Goal: Transaction & Acquisition: Purchase product/service

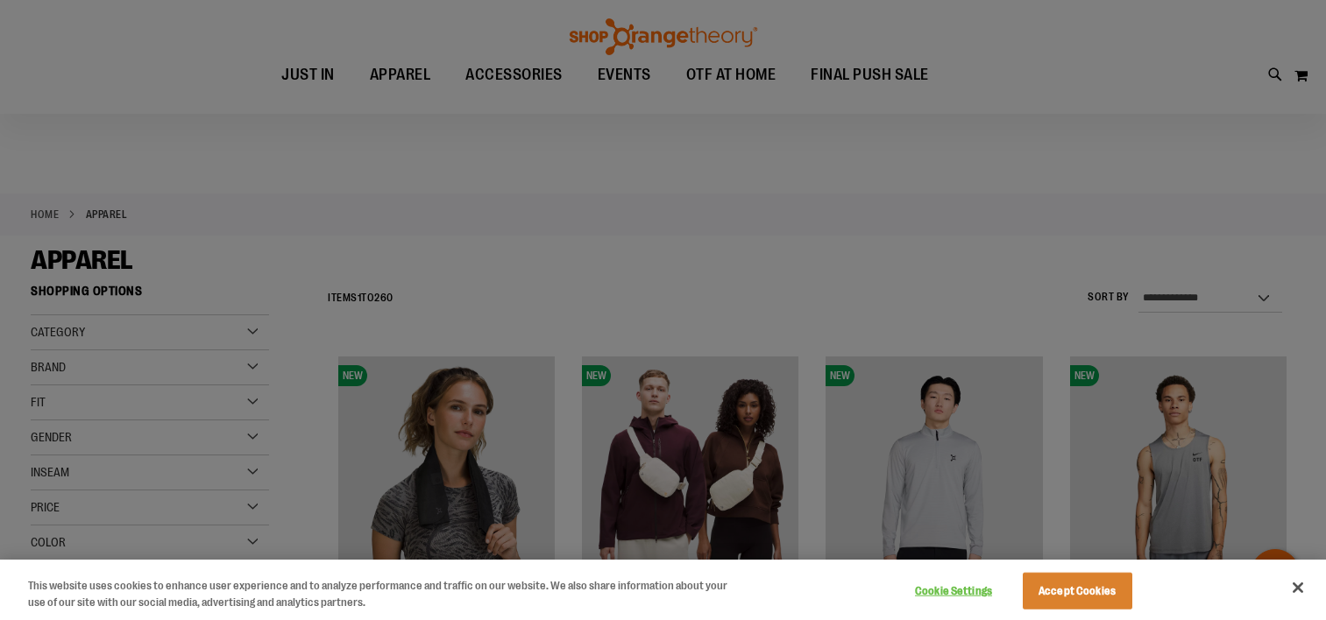
scroll to position [262, 0]
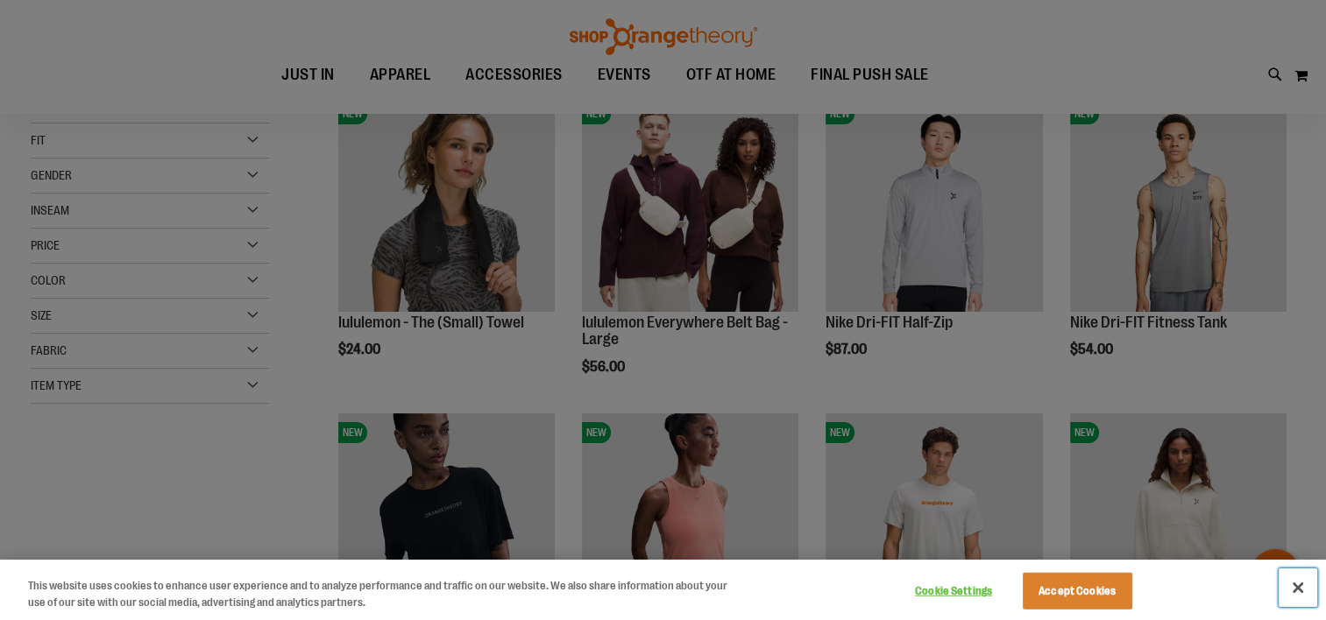
click at [1297, 578] on button "Close" at bounding box center [1297, 588] width 39 height 39
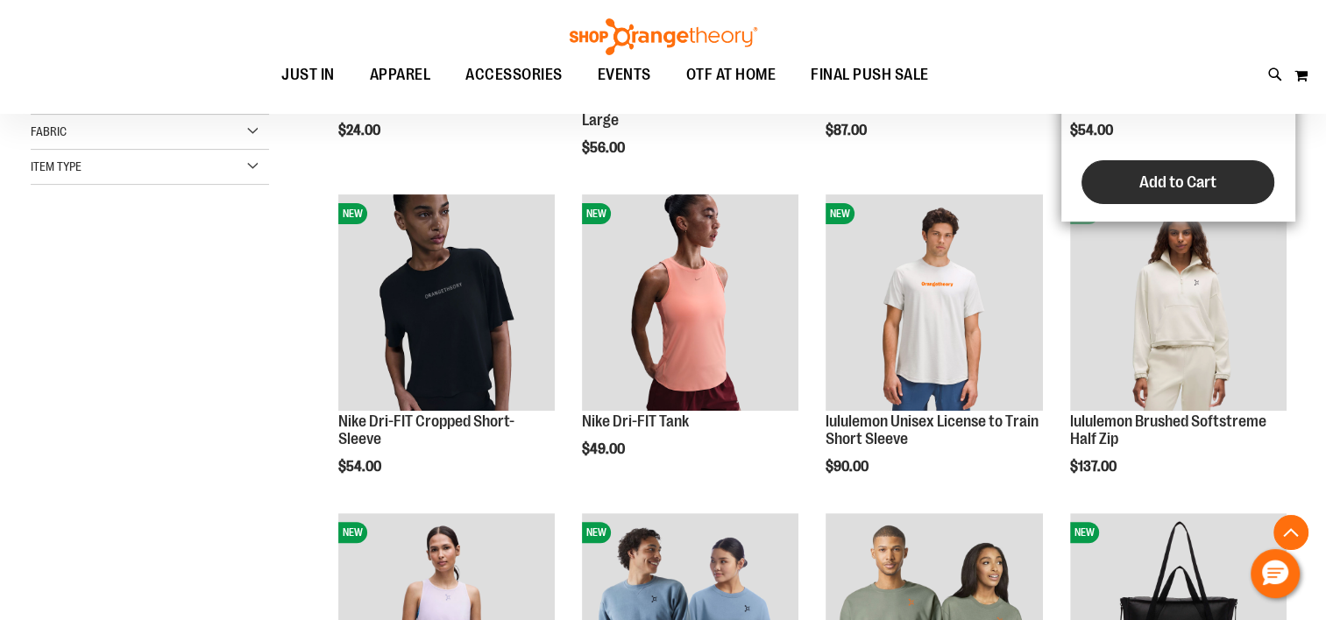
scroll to position [525, 0]
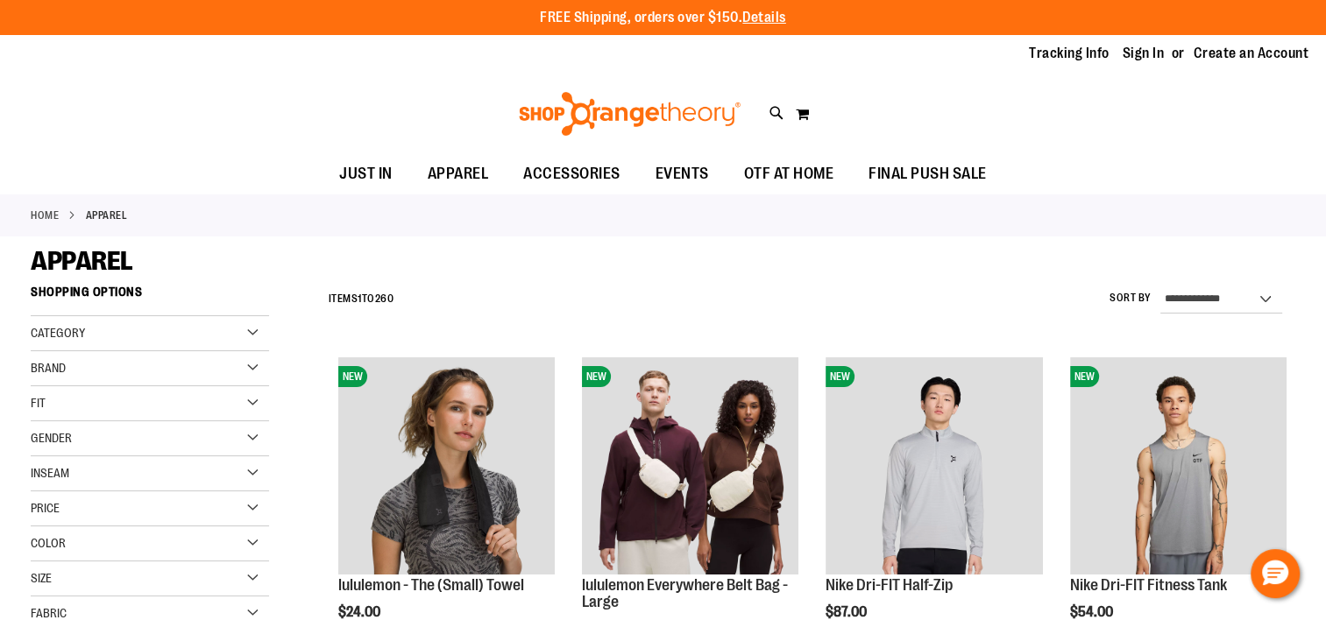
click at [100, 440] on div "Gender" at bounding box center [150, 438] width 238 height 35
click at [60, 492] on link "Women 152 items" at bounding box center [140, 493] width 229 height 18
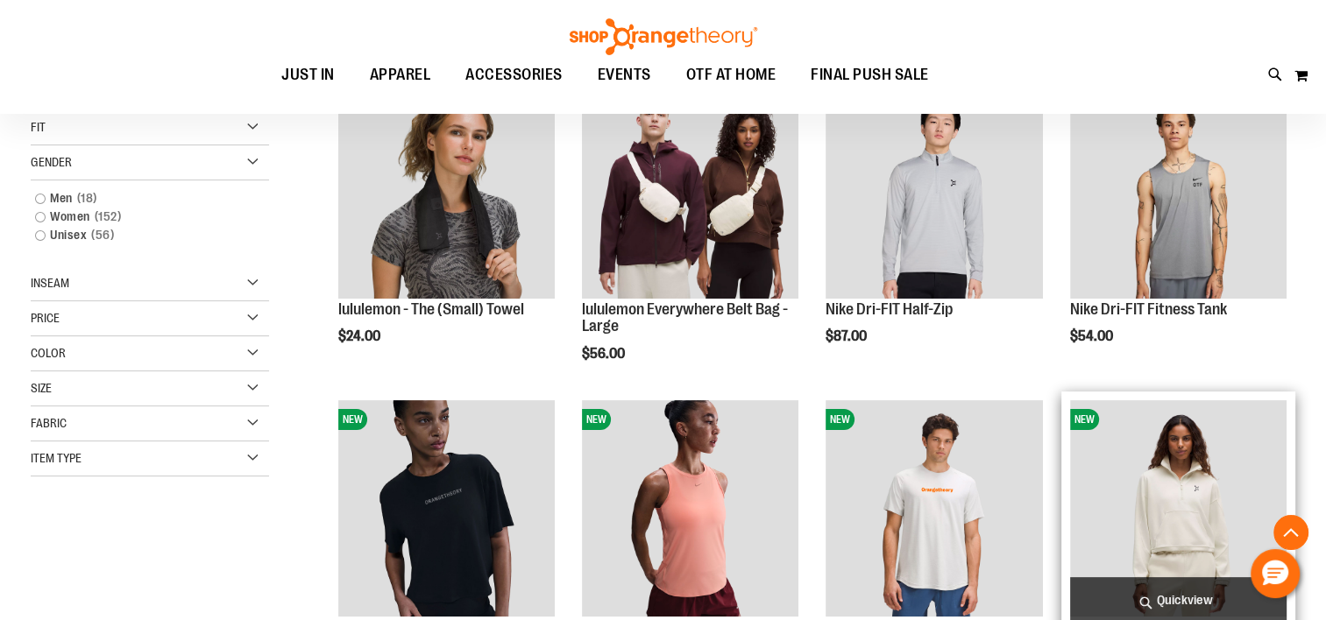
scroll to position [276, 0]
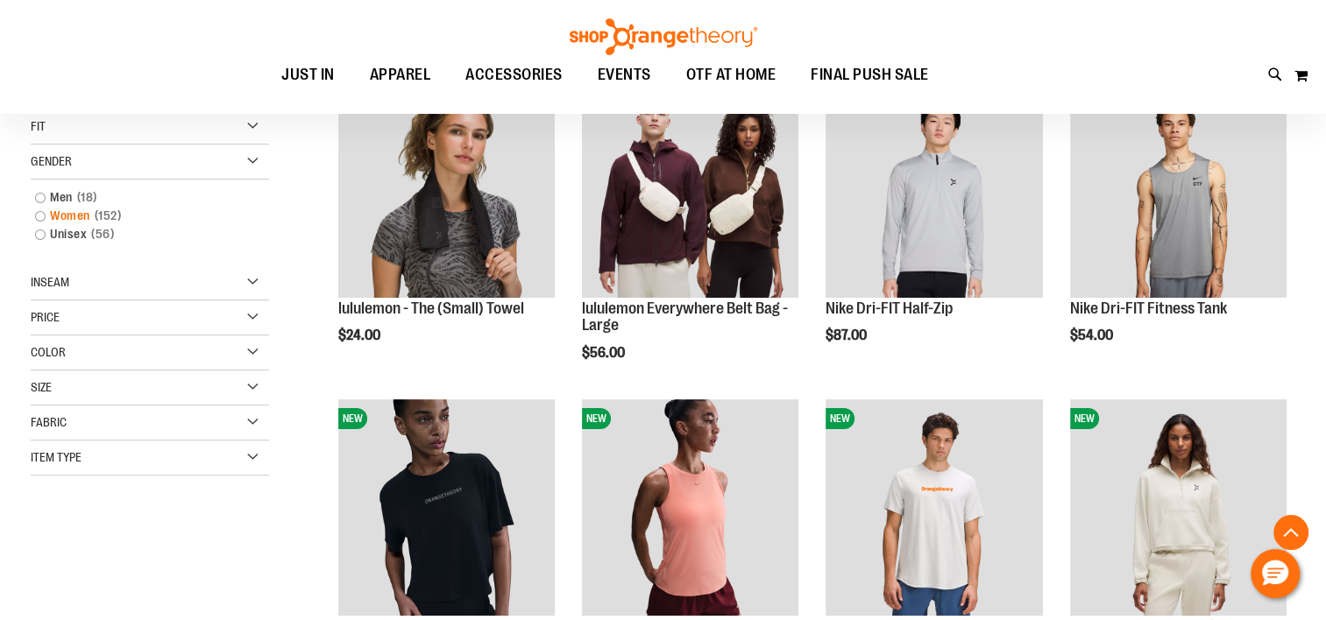
click at [55, 217] on link "Women 152 items" at bounding box center [140, 216] width 229 height 18
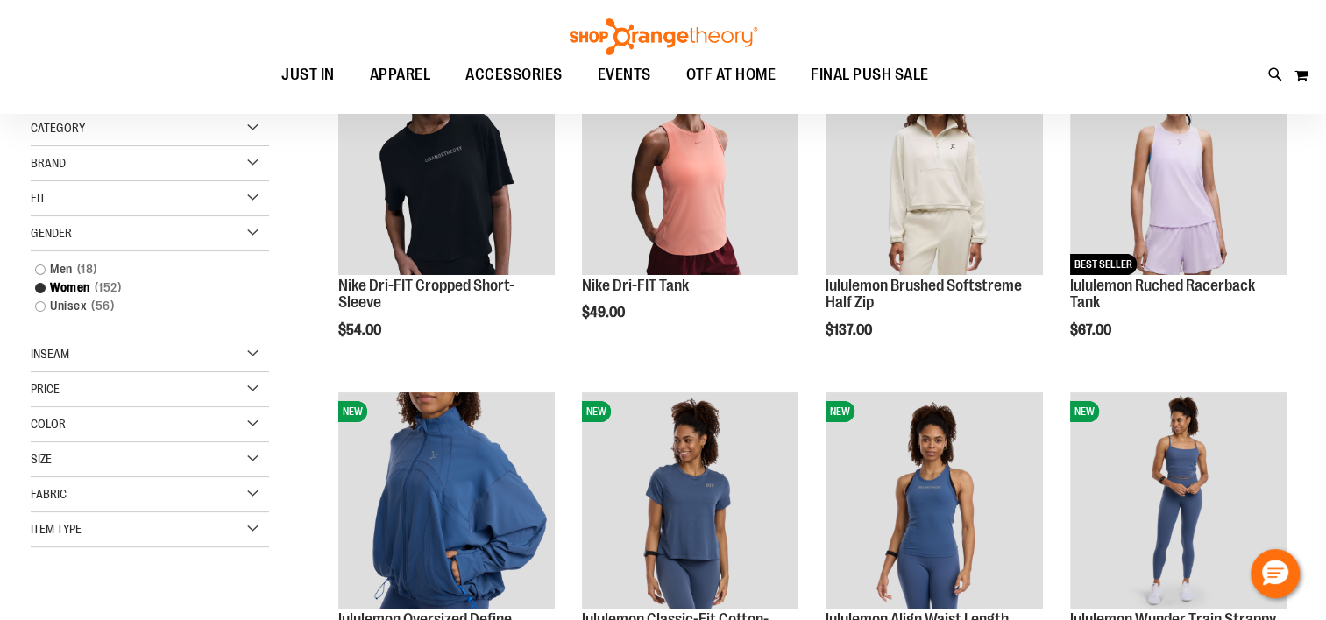
scroll to position [426, 0]
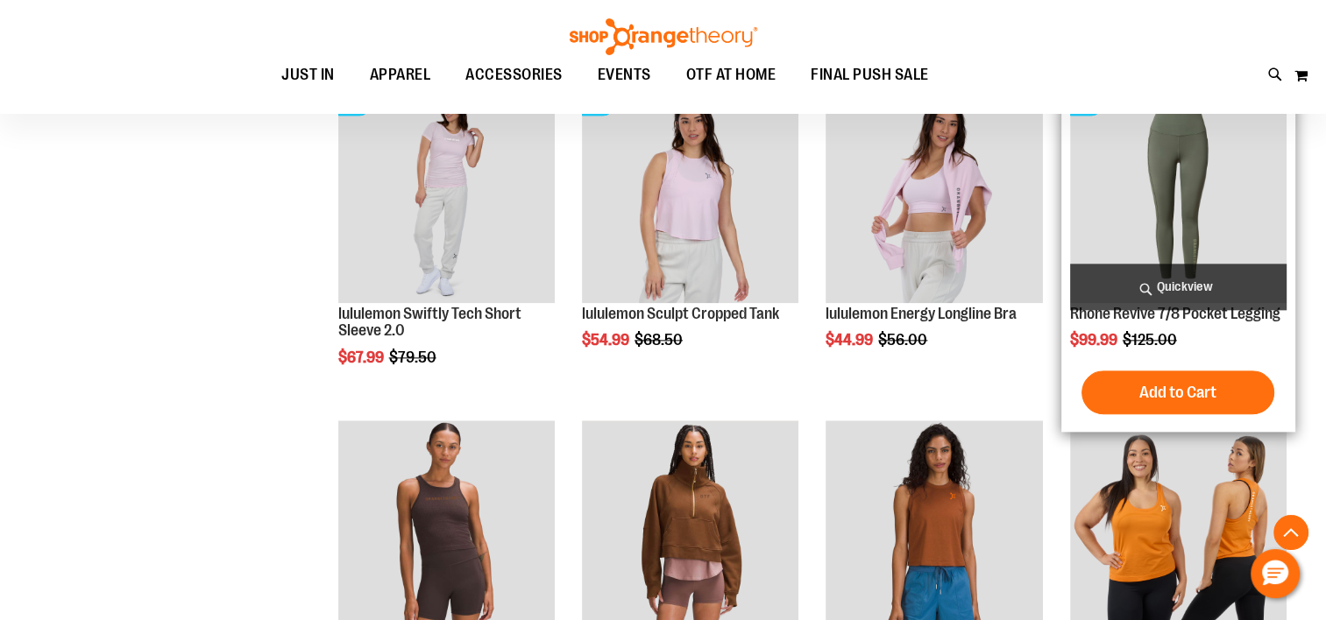
scroll to position [2090, 0]
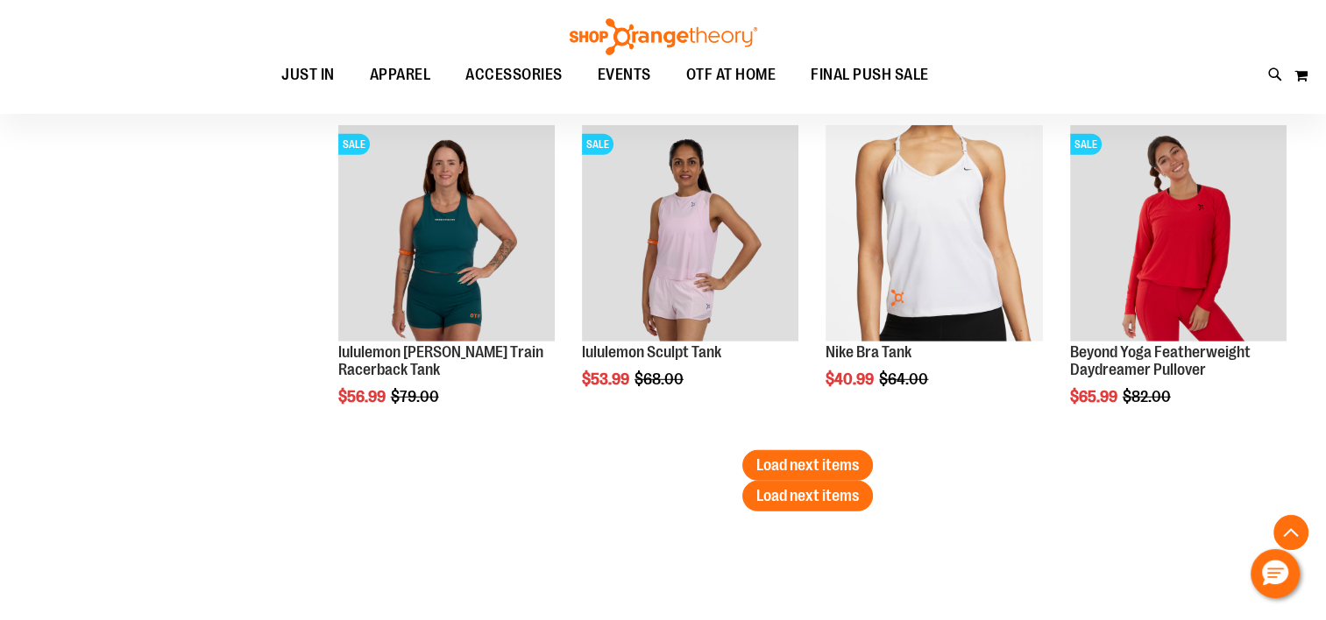
scroll to position [4893, 0]
